Goal: Navigation & Orientation: Find specific page/section

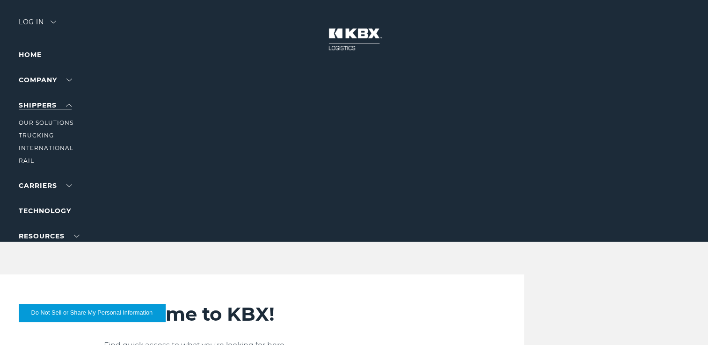
click at [54, 102] on link "SHIPPERS" at bounding box center [45, 105] width 53 height 8
click at [53, 122] on link "Our Solutions" at bounding box center [46, 122] width 55 height 7
click at [48, 124] on link "Our Solutions" at bounding box center [46, 122] width 55 height 7
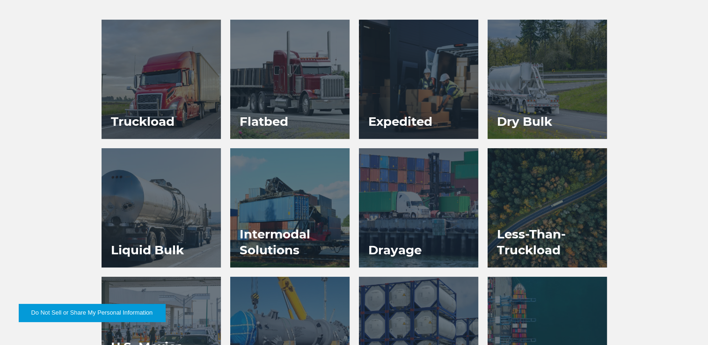
scroll to position [399, 0]
